Goal: Transaction & Acquisition: Book appointment/travel/reservation

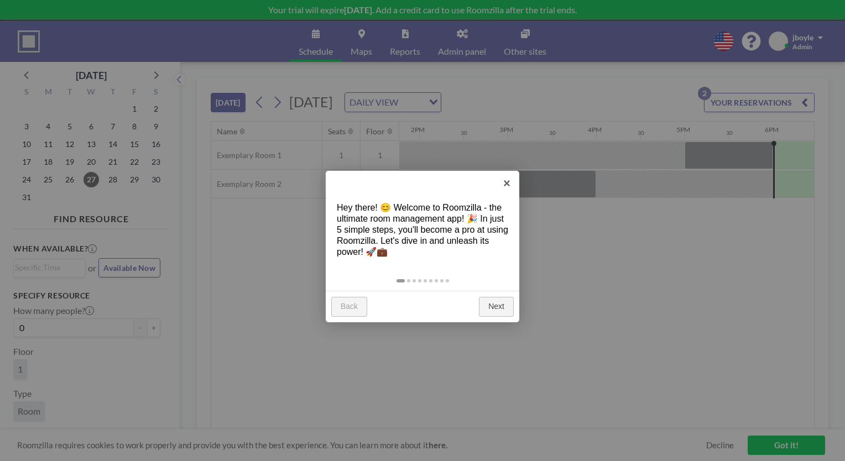
scroll to position [0, 1231]
click at [502, 297] on link "Next" at bounding box center [496, 307] width 35 height 20
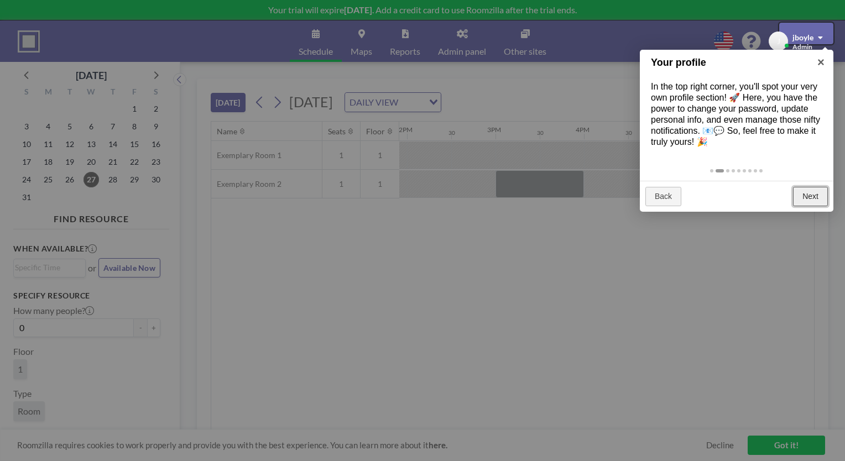
click at [505, 335] on div at bounding box center [422, 230] width 845 height 461
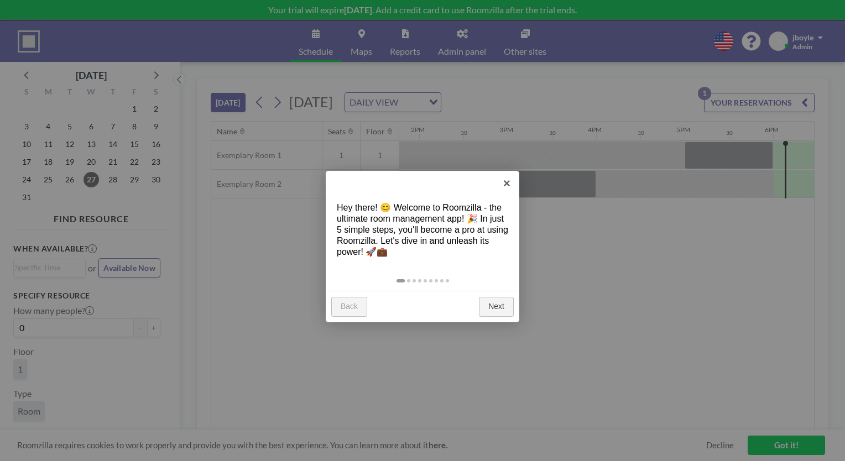
scroll to position [0, 1231]
click at [500, 185] on link "×" at bounding box center [506, 183] width 25 height 25
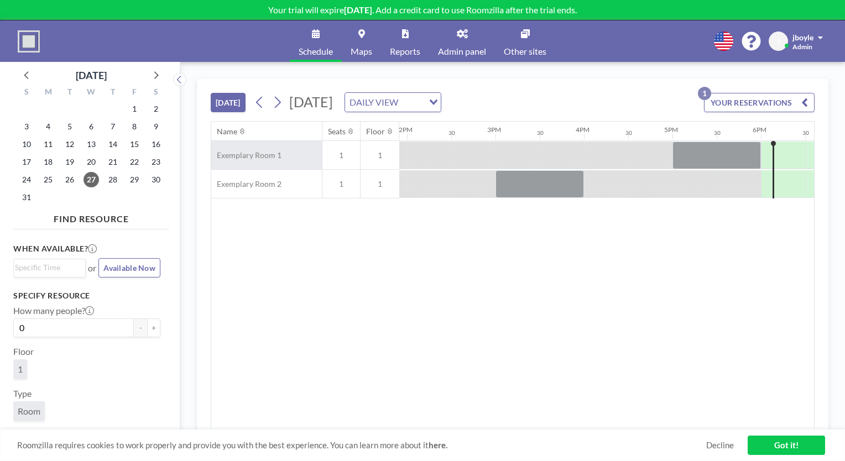
click at [215, 150] on span "Exemplary Room 1" at bounding box center [246, 155] width 70 height 10
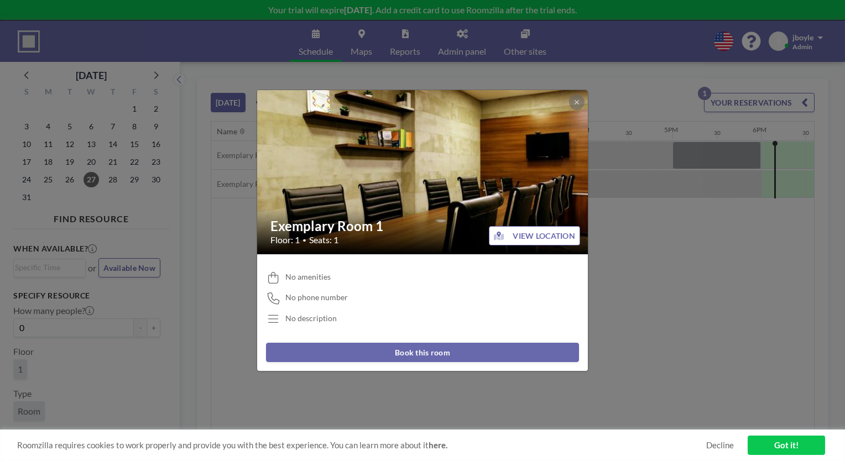
click at [434, 343] on button "Book this room" at bounding box center [422, 352] width 313 height 19
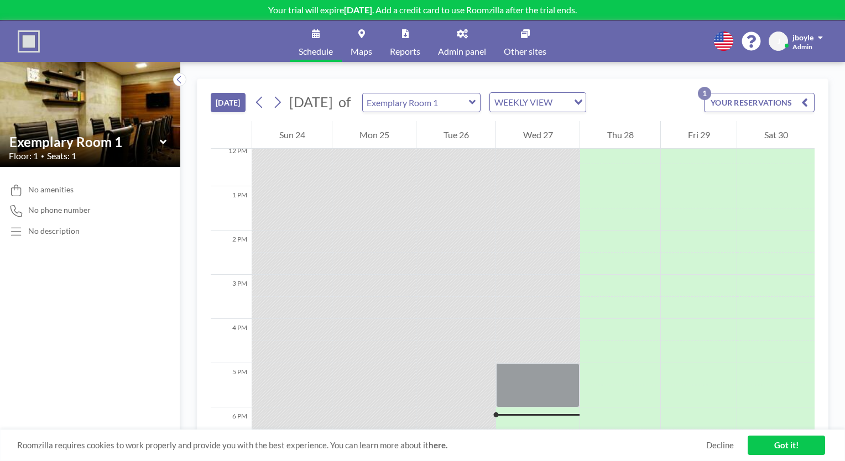
scroll to position [554, 0]
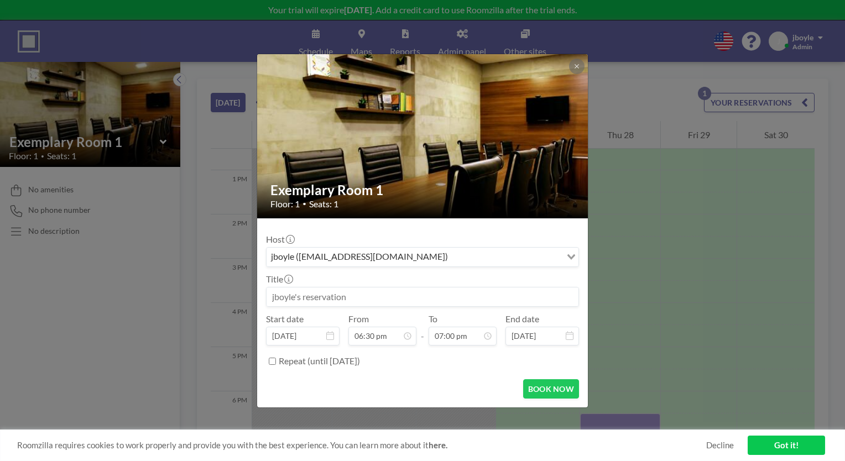
click at [573, 70] on icon at bounding box center [576, 66] width 7 height 7
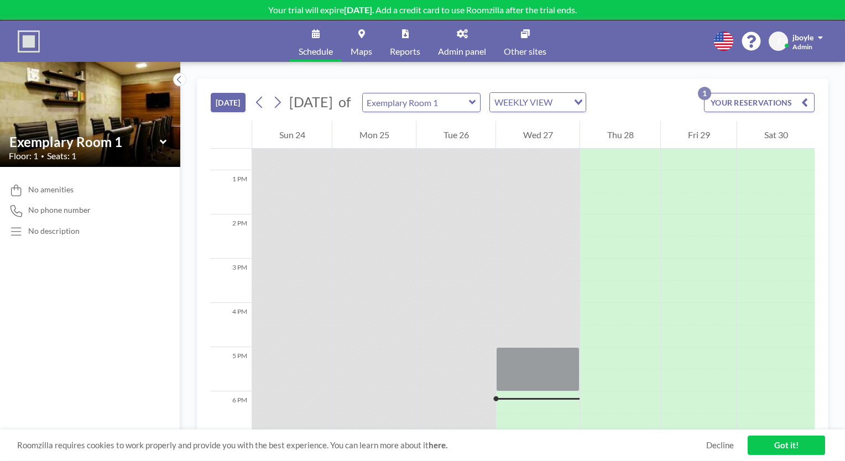
click at [817, 34] on div "jboyle Admin" at bounding box center [807, 41] width 30 height 19
click at [583, 35] on div "Schedule Maps Reports Admin panel Other sites English Polski 日本語 Española J jbo…" at bounding box center [422, 40] width 845 height 41
click at [18, 30] on img at bounding box center [29, 41] width 22 height 22
click at [721, 449] on link "Decline" at bounding box center [720, 445] width 28 height 11
